Goal: Check status

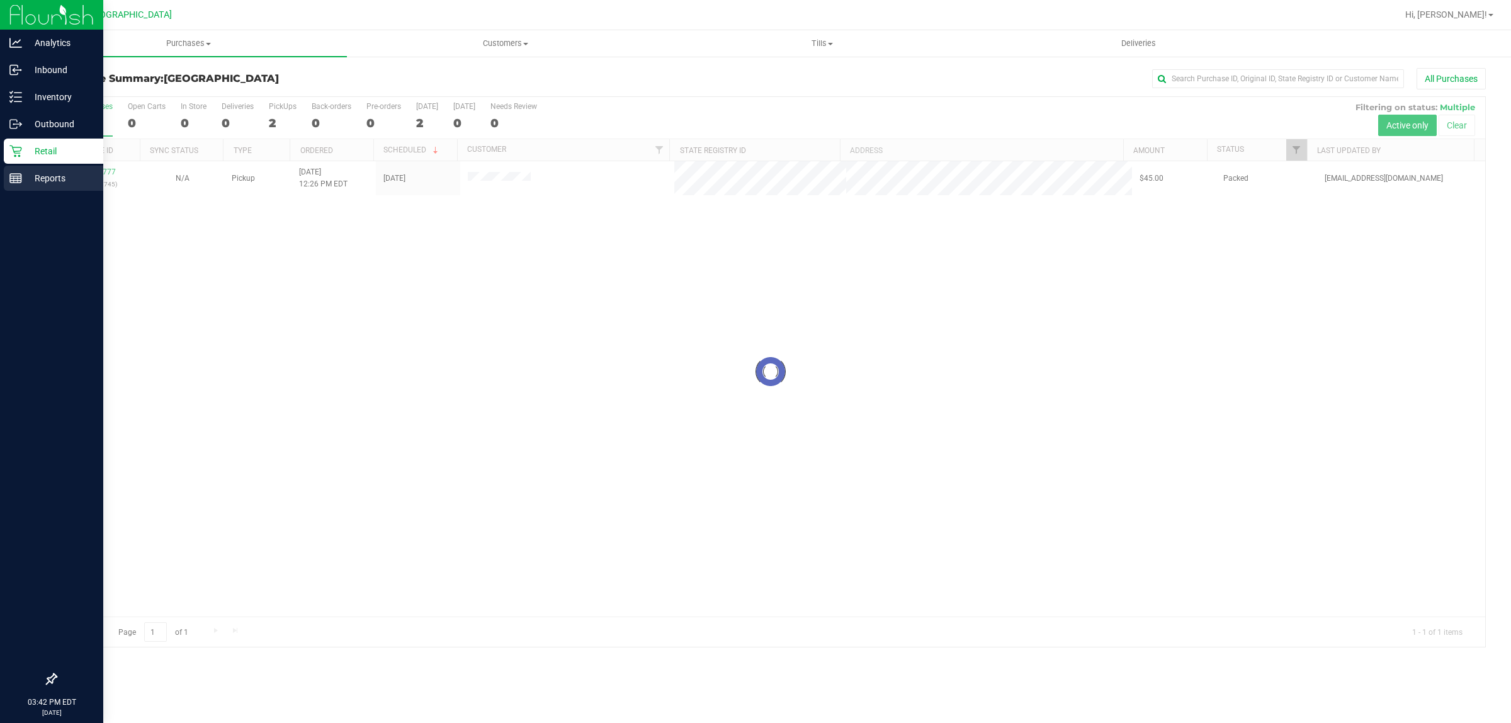
click at [42, 171] on p "Reports" at bounding box center [60, 178] width 76 height 15
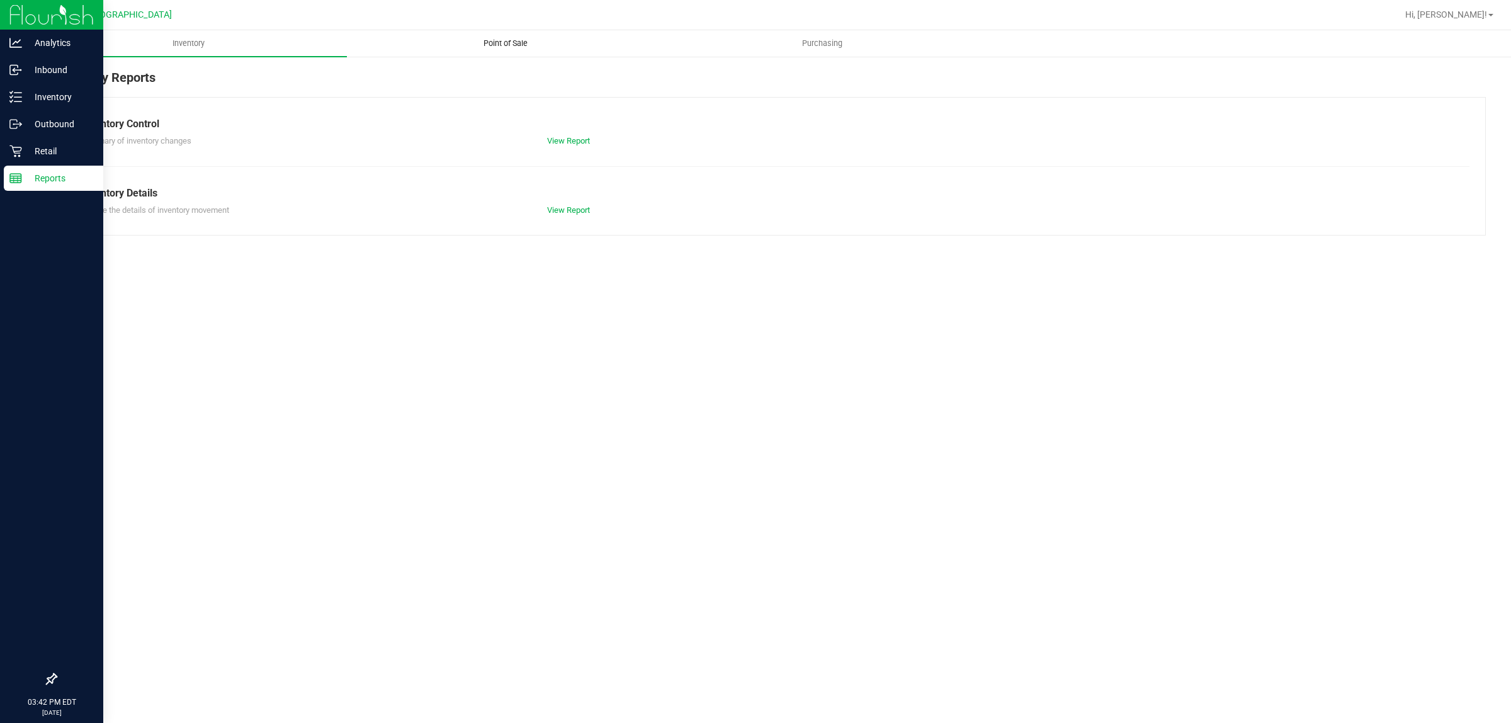
click at [529, 46] on span "Point of Sale" at bounding box center [505, 43] width 78 height 11
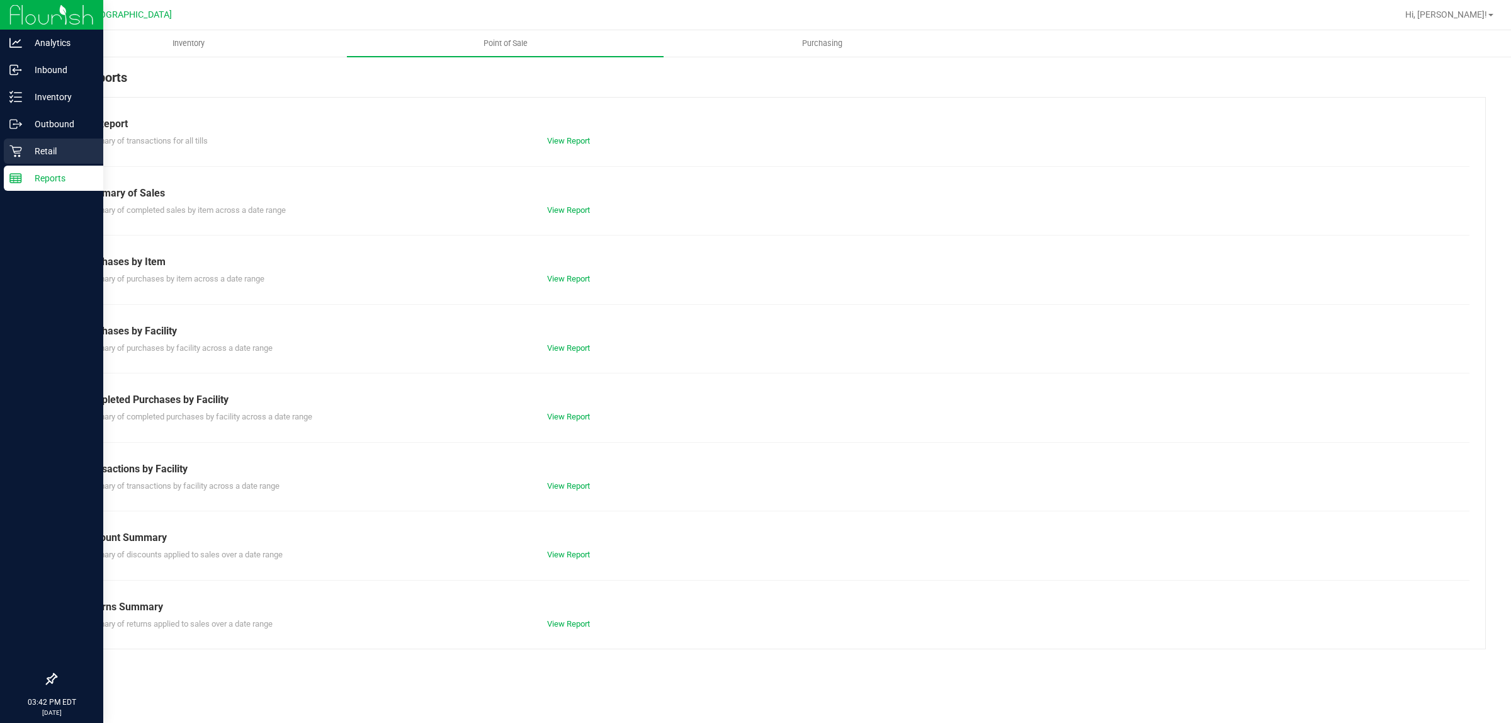
click at [42, 154] on p "Retail" at bounding box center [60, 151] width 76 height 15
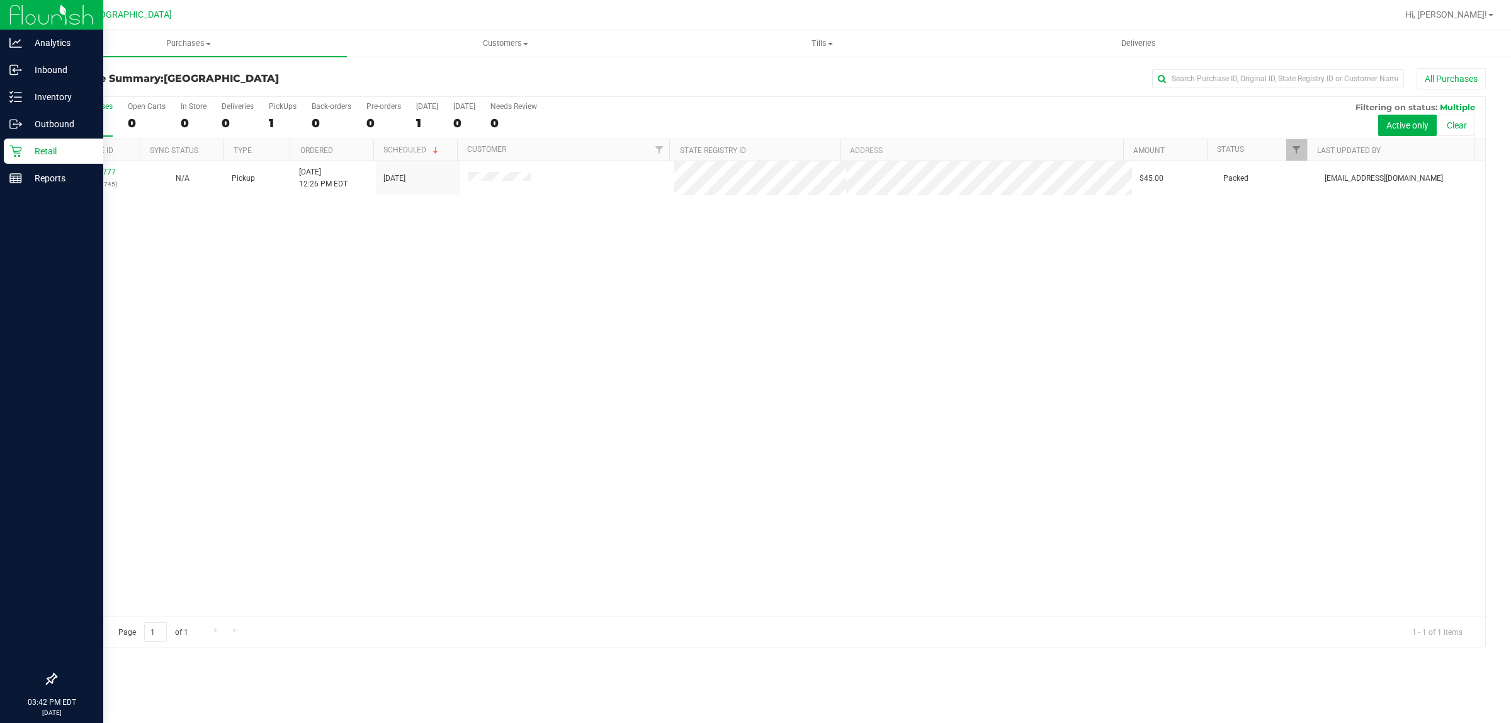
click at [13, 162] on div "Retail" at bounding box center [53, 150] width 99 height 25
click at [38, 177] on p "Reports" at bounding box center [60, 178] width 76 height 15
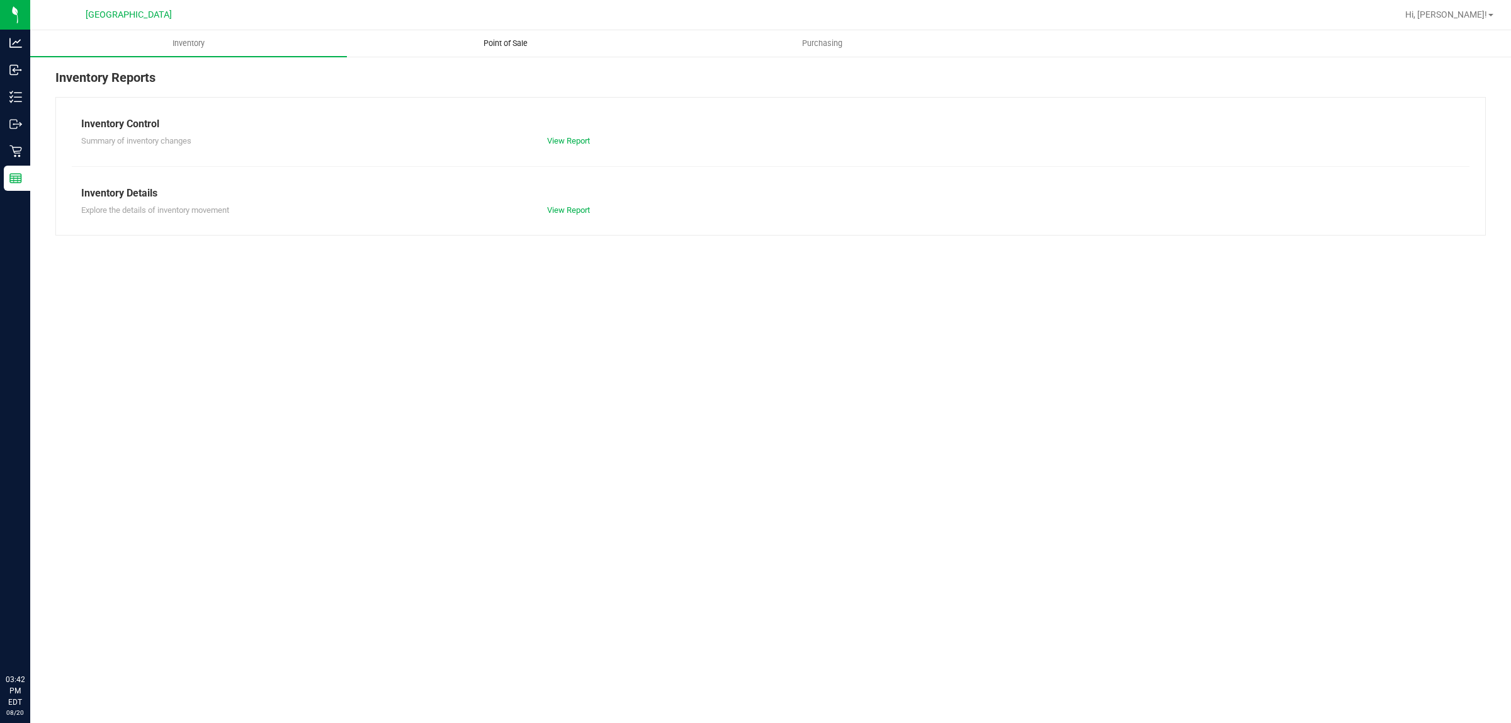
click at [510, 45] on span "Point of Sale" at bounding box center [505, 43] width 78 height 11
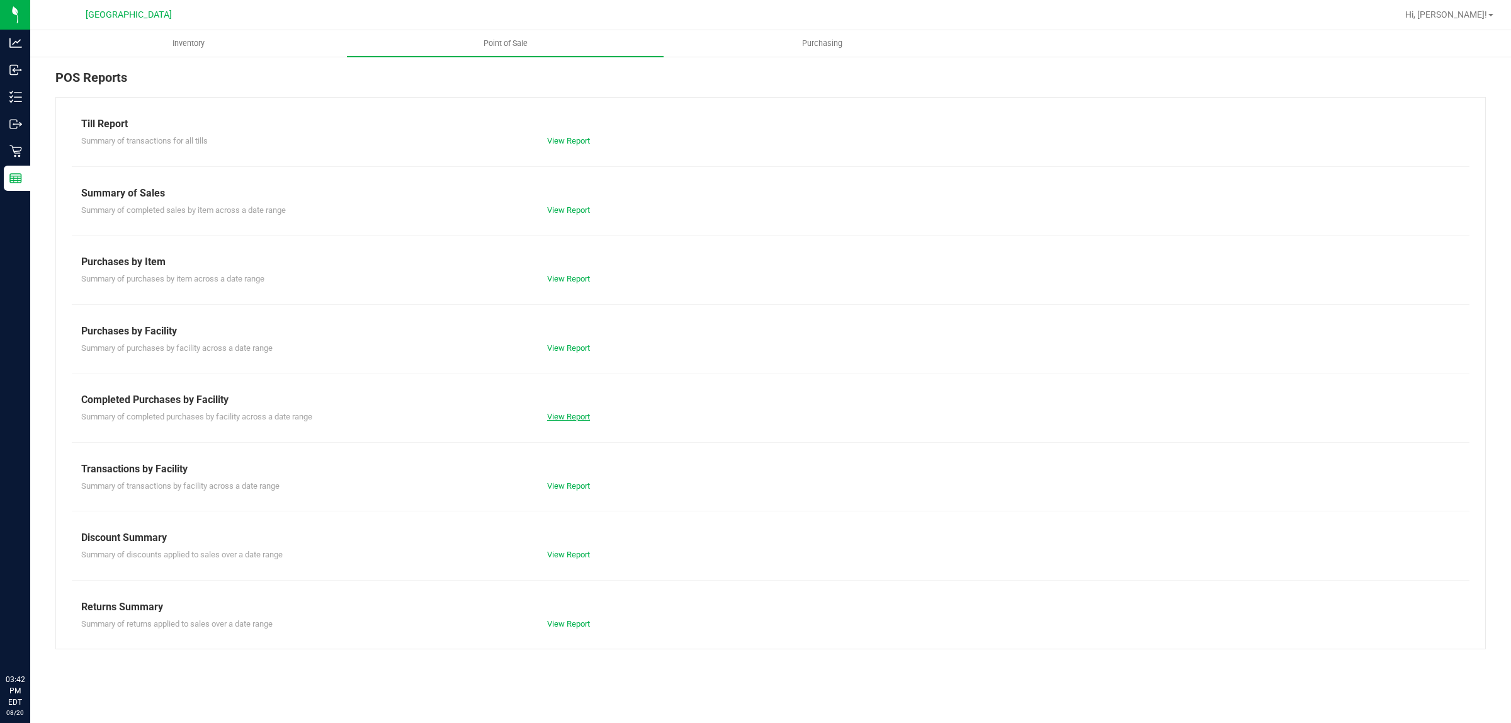
click at [576, 417] on link "View Report" at bounding box center [568, 416] width 43 height 9
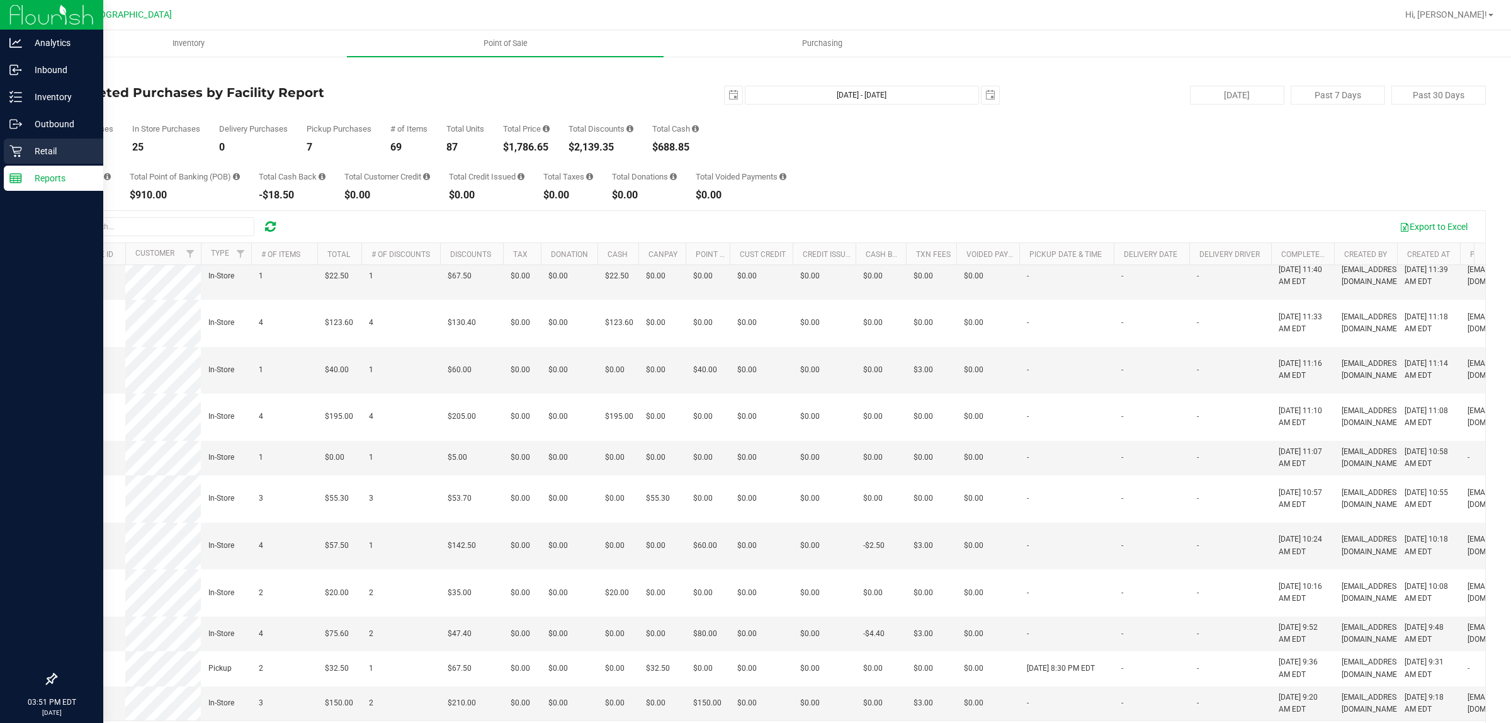
click at [45, 155] on p "Retail" at bounding box center [60, 151] width 76 height 15
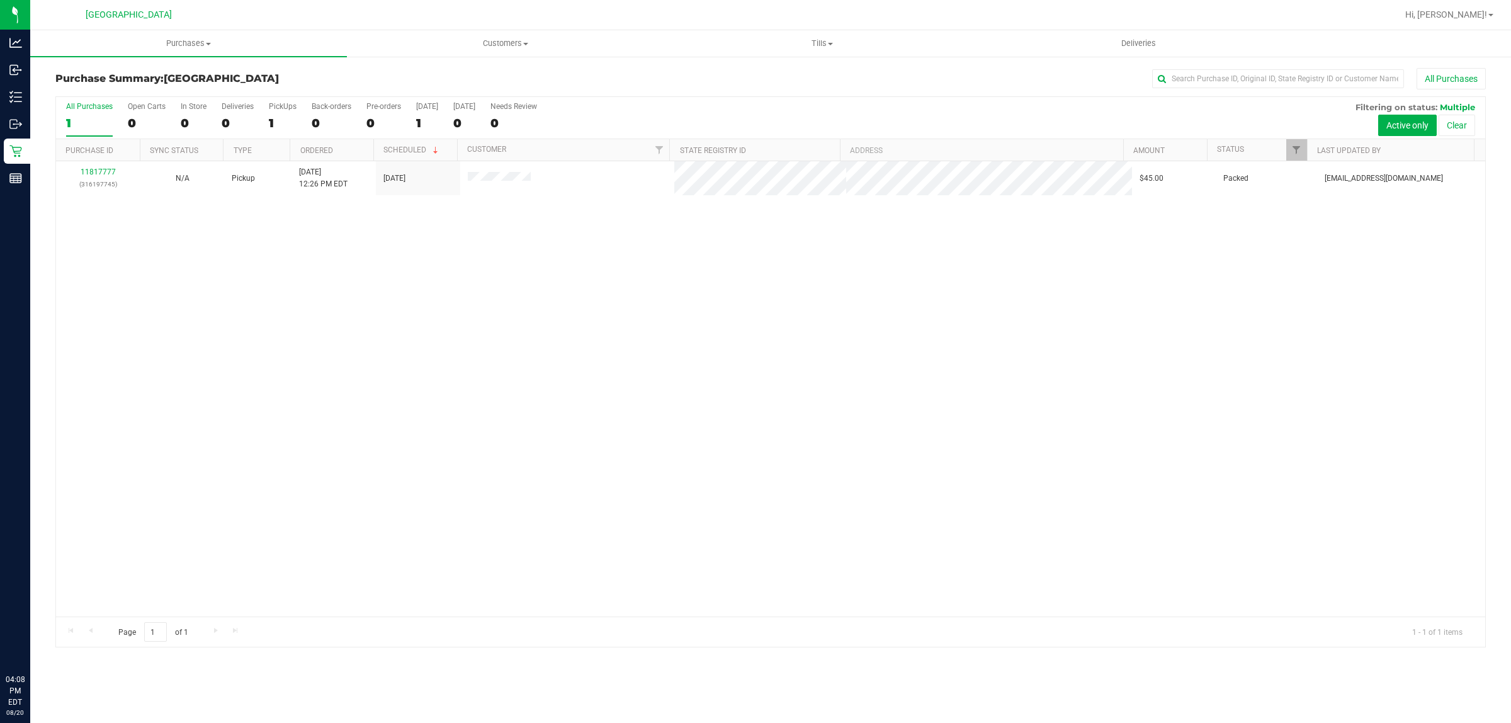
click at [1322, 230] on div "11817777 (316197745) N/A Pickup [DATE] 12:26 PM EDT 8/20/2025 $45.00 Packed [EM…" at bounding box center [770, 388] width 1429 height 455
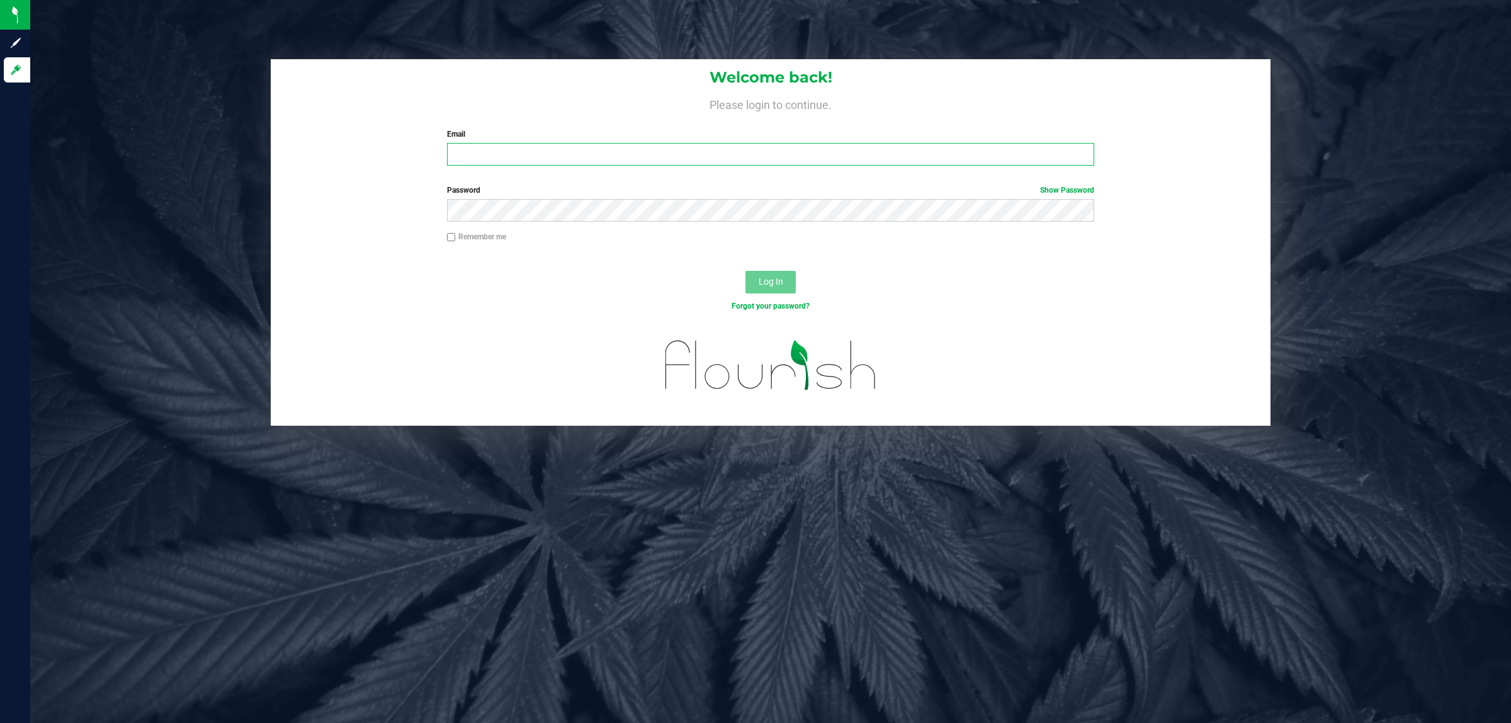
click at [470, 149] on input "Email" at bounding box center [771, 154] width 648 height 23
type input "[EMAIL_ADDRESS][DOMAIN_NAME]"
click at [745, 271] on button "Log In" at bounding box center [770, 282] width 50 height 23
